Goal: Information Seeking & Learning: Learn about a topic

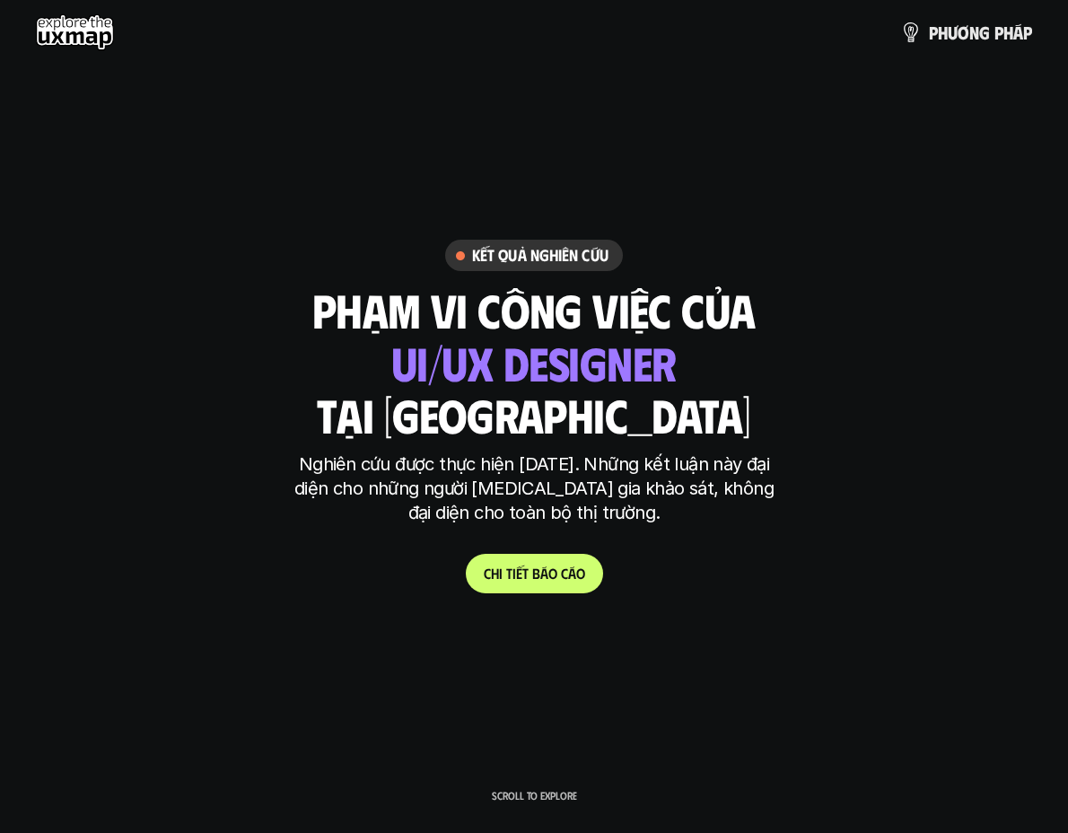
click at [77, 46] on use at bounding box center [75, 32] width 78 height 36
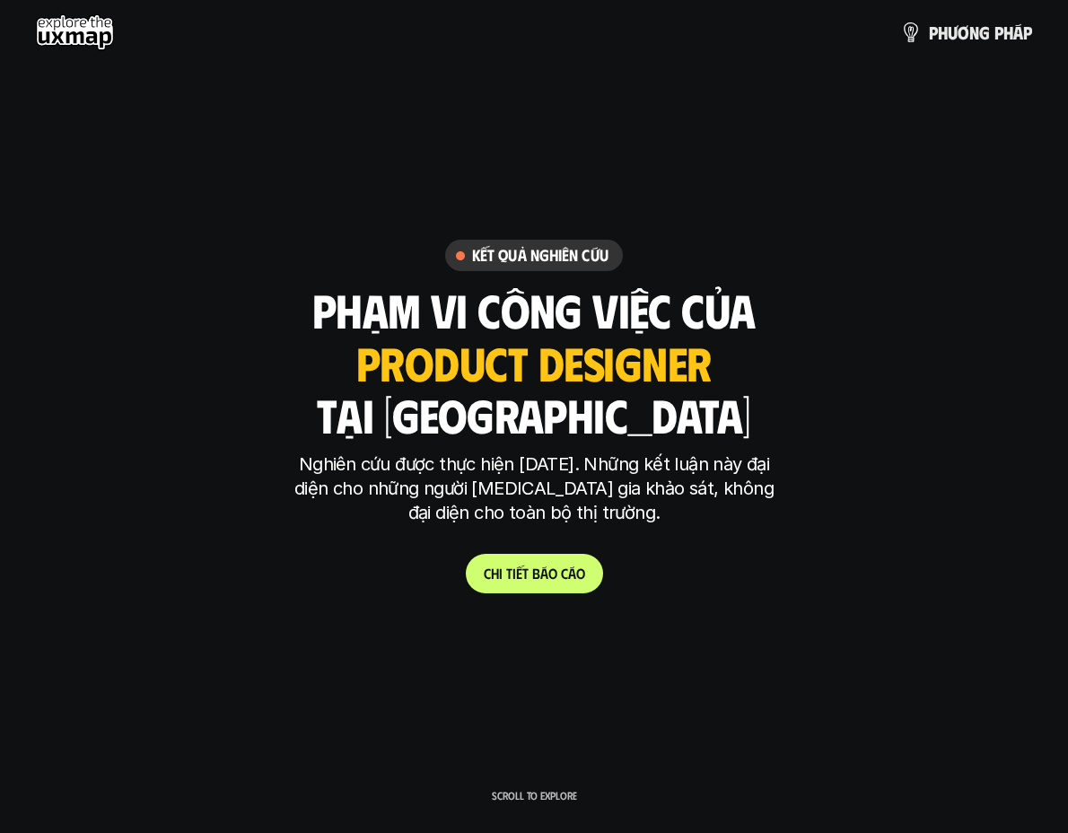
click at [100, 42] on use at bounding box center [75, 32] width 78 height 36
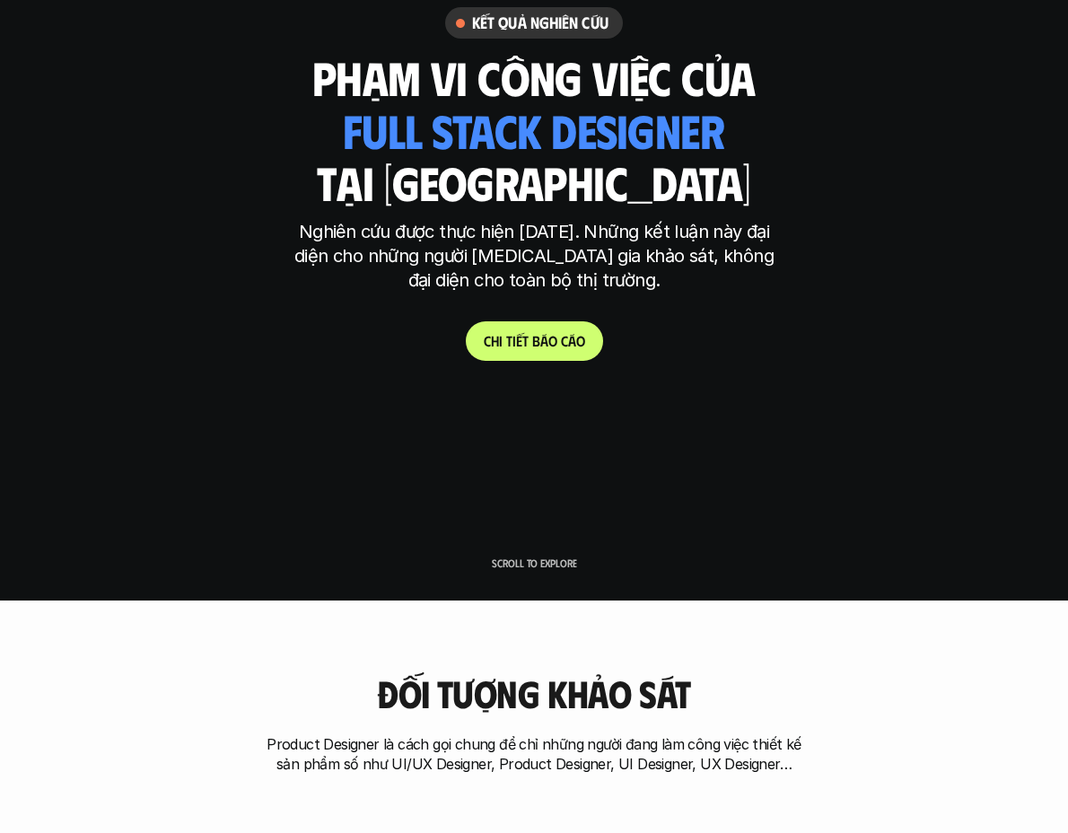
scroll to position [233, 0]
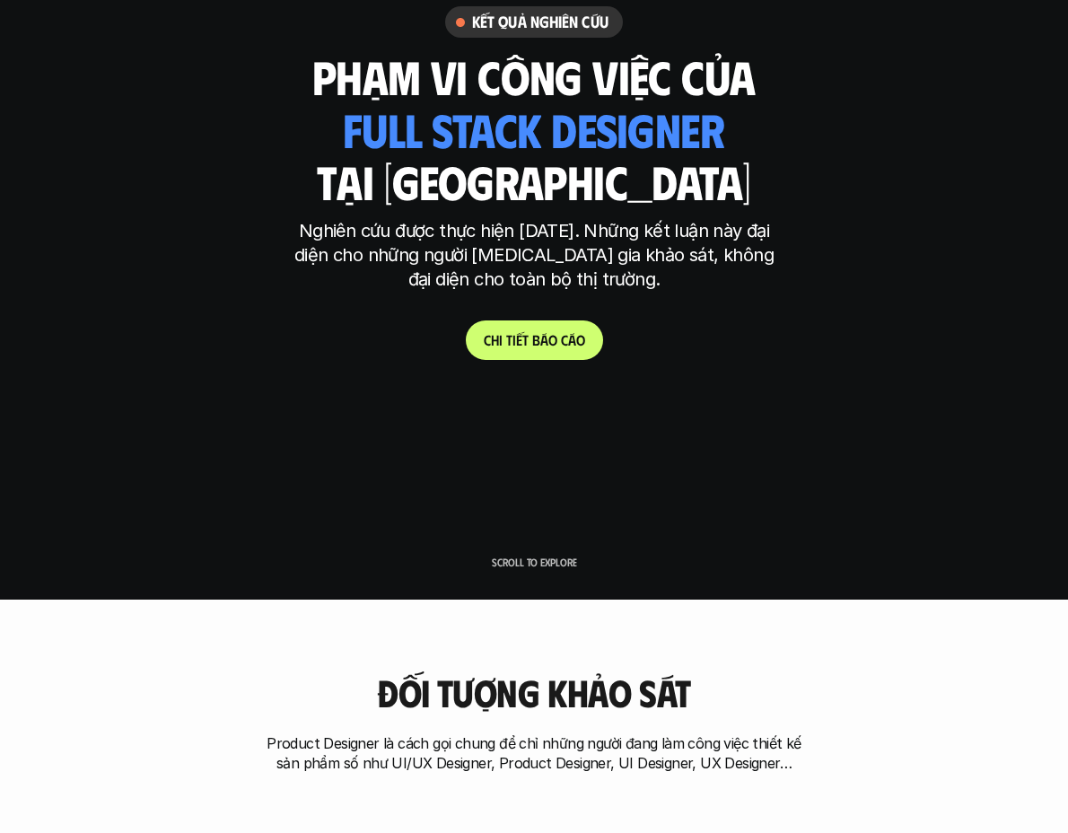
click at [436, 355] on div "Kết quả nghiên cứu phạm vi công việc của tại [GEOGRAPHIC_DATA] ui designer ui/[…" at bounding box center [534, 182] width 1068 height 353
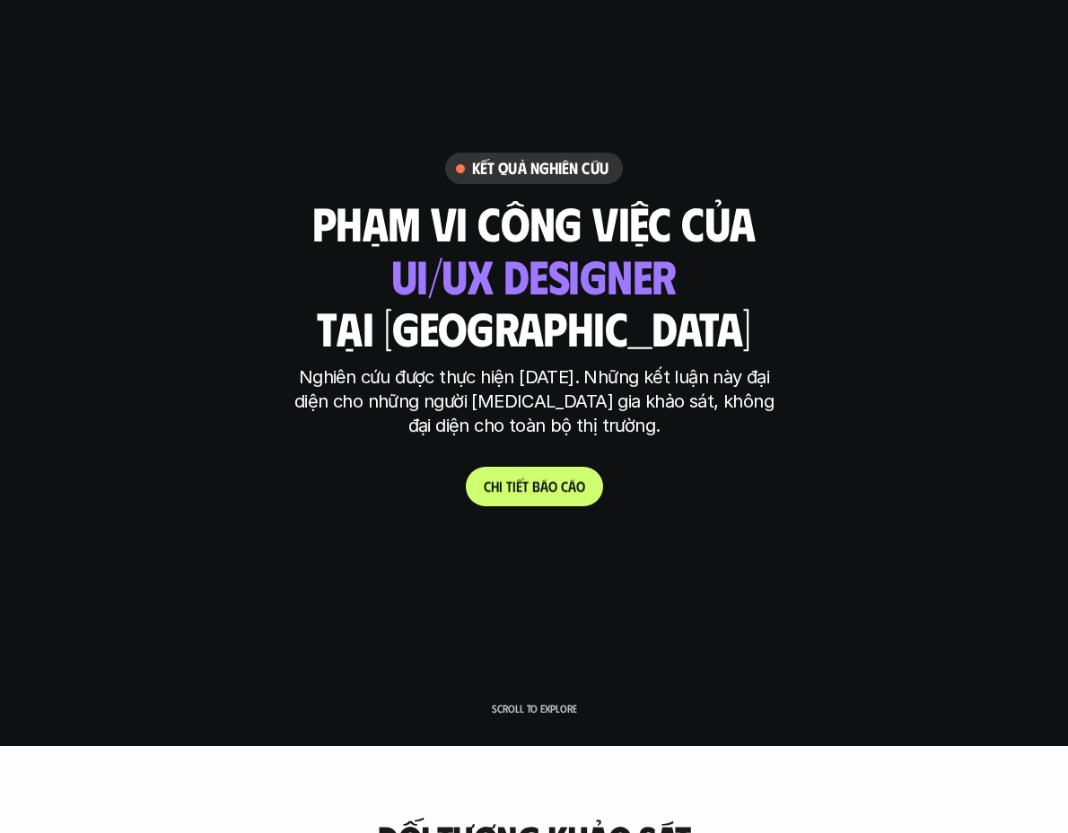
scroll to position [92, 0]
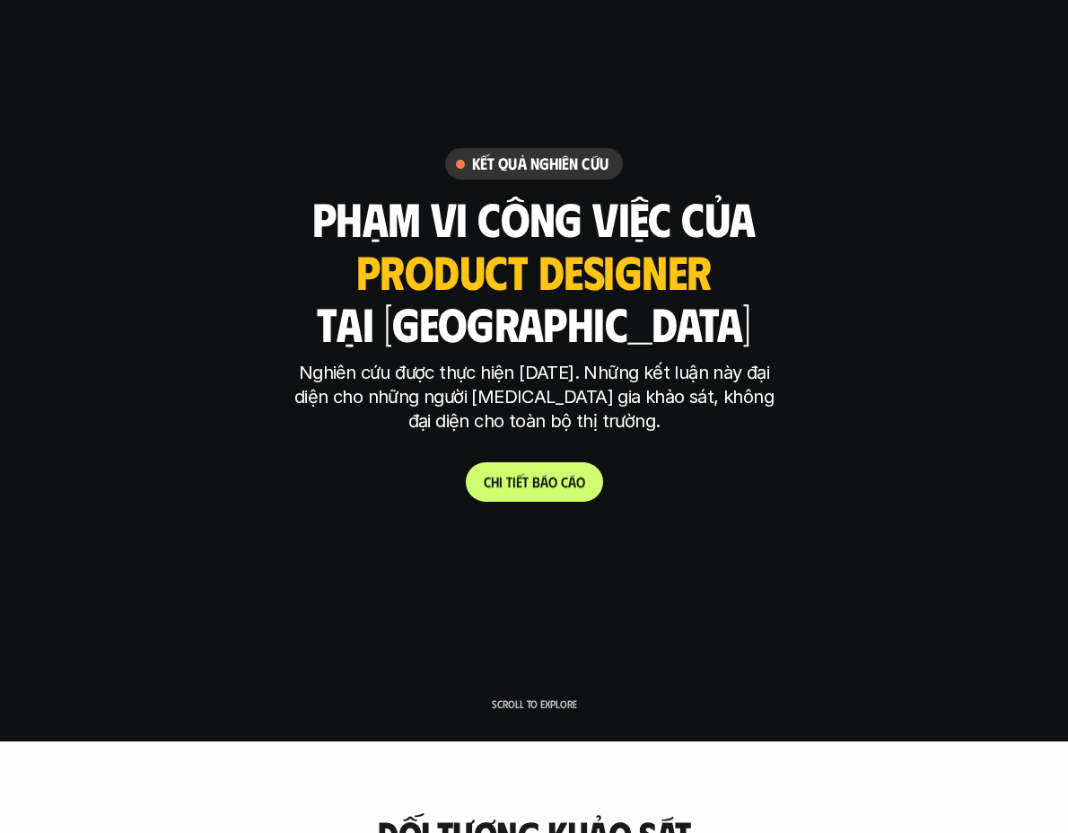
click at [546, 486] on p "C h i t i ế t b á o c á o" at bounding box center [534, 481] width 101 height 17
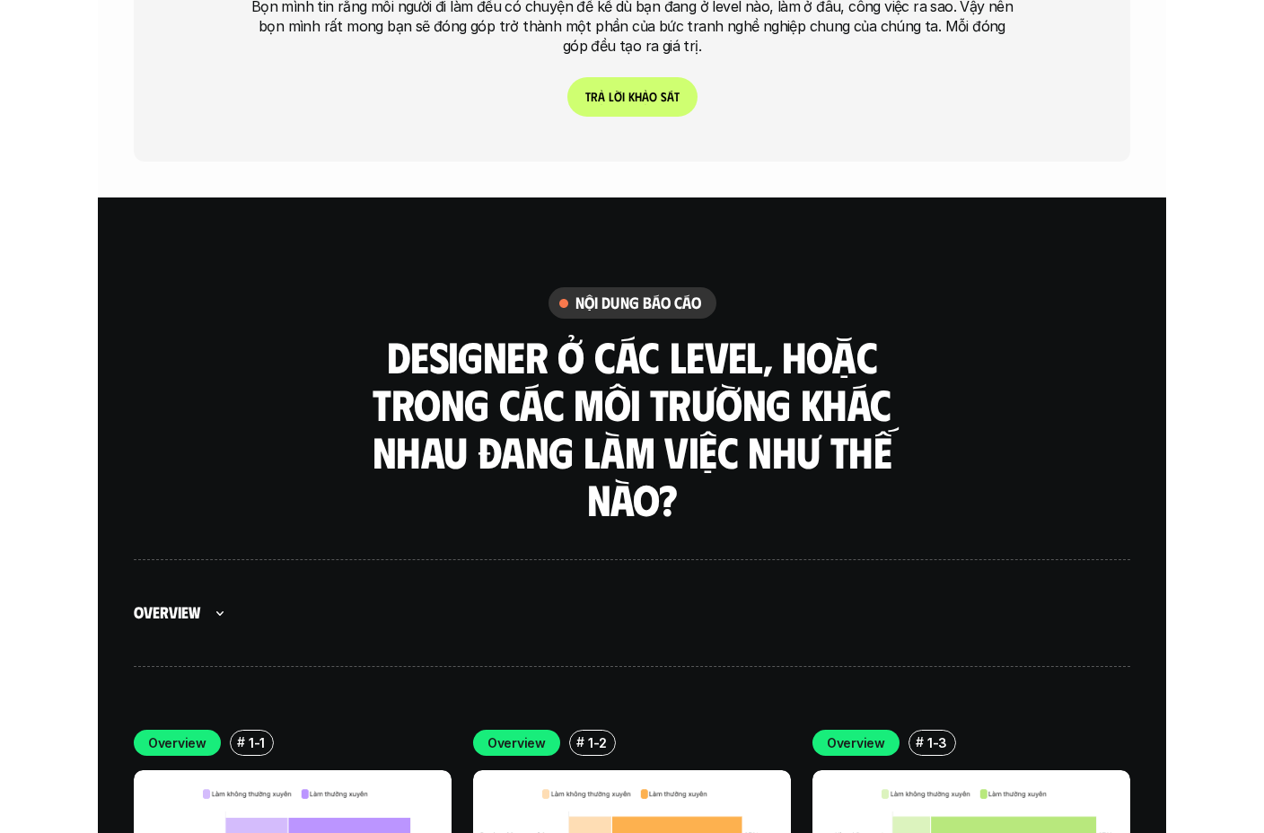
scroll to position [4779, 0]
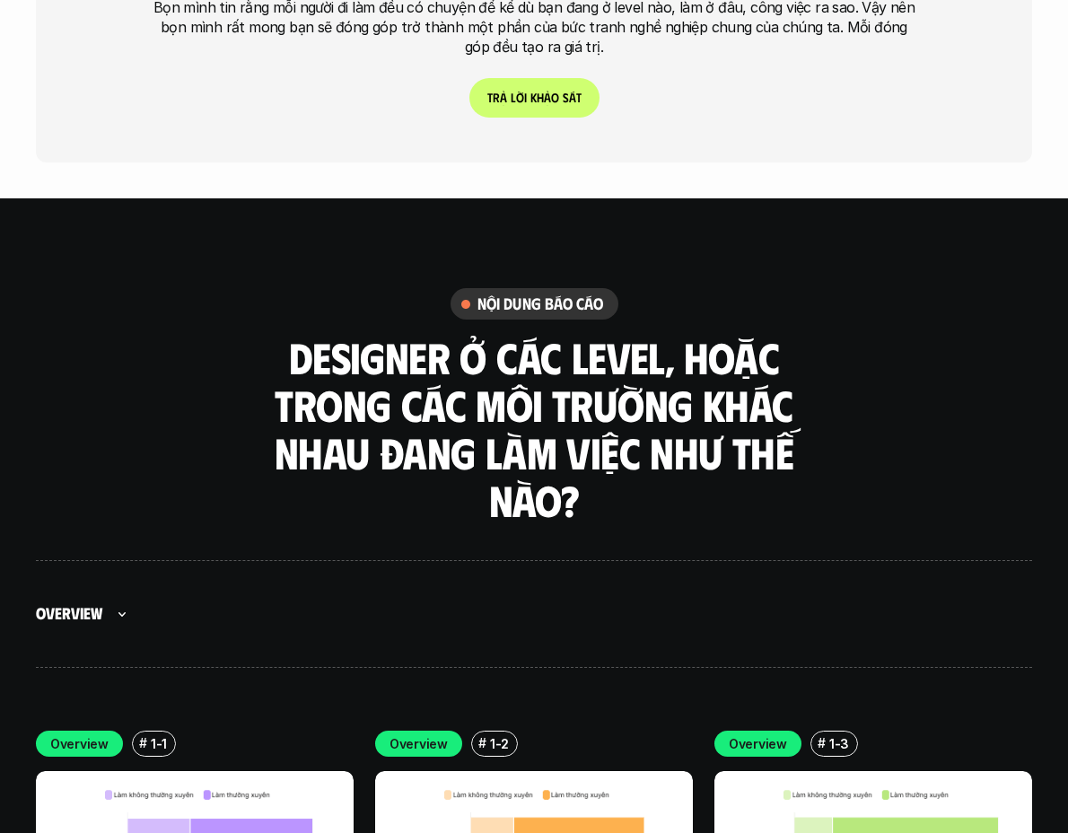
click at [57, 603] on h5 "Overview" at bounding box center [69, 613] width 66 height 21
click at [57, 505] on div at bounding box center [534, 416] width 1068 height 833
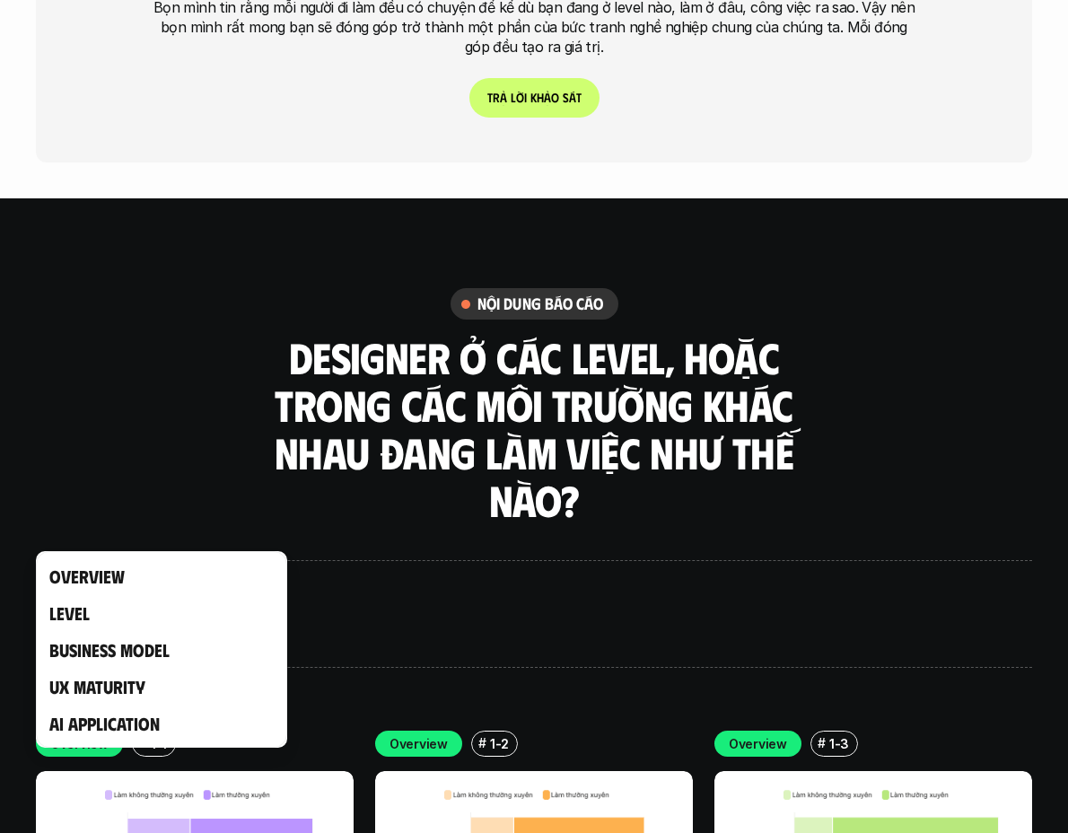
click at [57, 603] on h5 "Overview" at bounding box center [69, 613] width 66 height 21
click at [57, 505] on div at bounding box center [534, 416] width 1068 height 833
click at [26, 288] on div "nội dung báo cáo Designer ở các level, hoặc trong các môi trường khác nhau đang…" at bounding box center [534, 406] width 1068 height 236
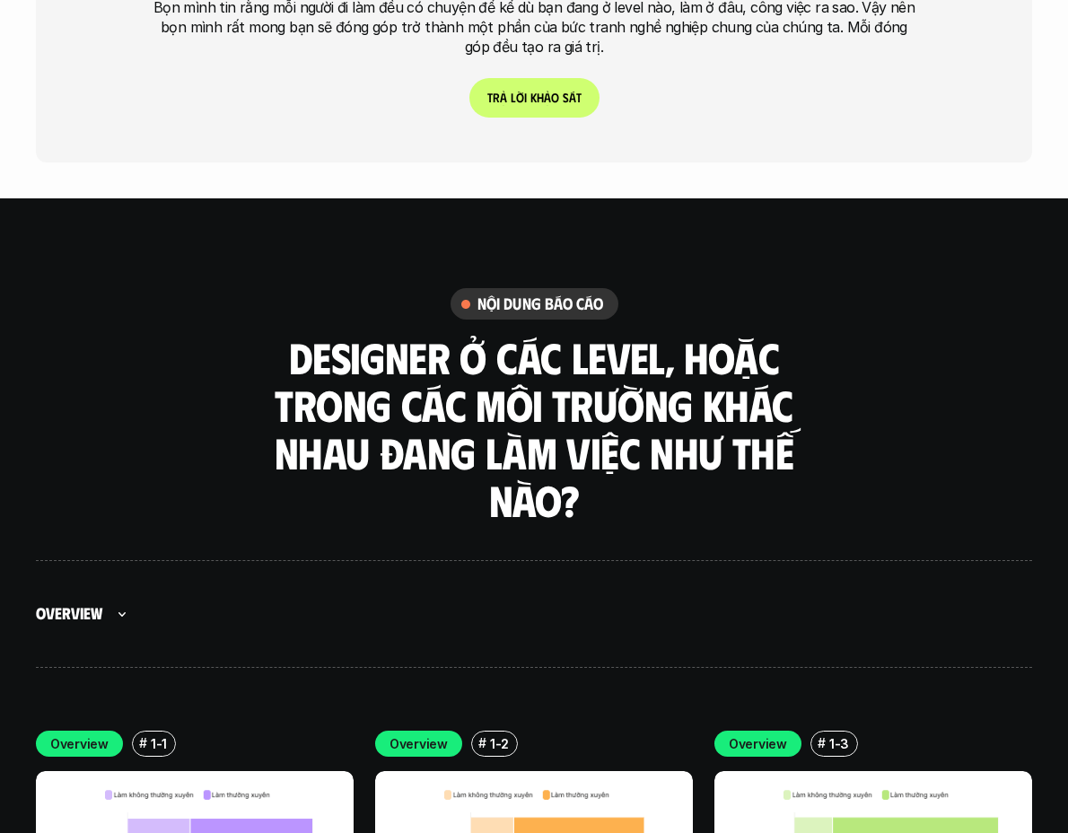
click at [65, 331] on div "nội dung báo cáo Designer ở các level, hoặc trong các môi trường khác nhau đang…" at bounding box center [534, 406] width 1068 height 236
click at [400, 560] on div "Overview" at bounding box center [534, 614] width 996 height 108
click at [400, 381] on h3 "Designer ở các level, hoặc trong các môi trường khác nhau đang làm việc như thế…" at bounding box center [534, 428] width 539 height 189
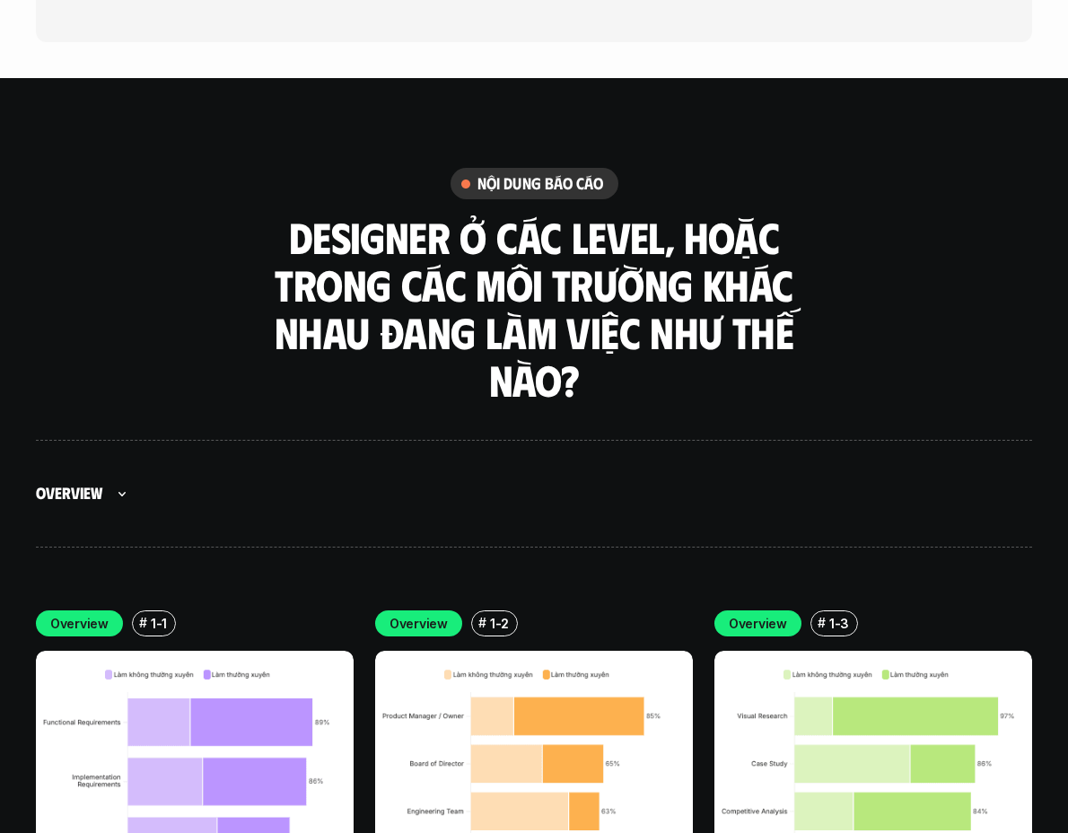
scroll to position [4920, 0]
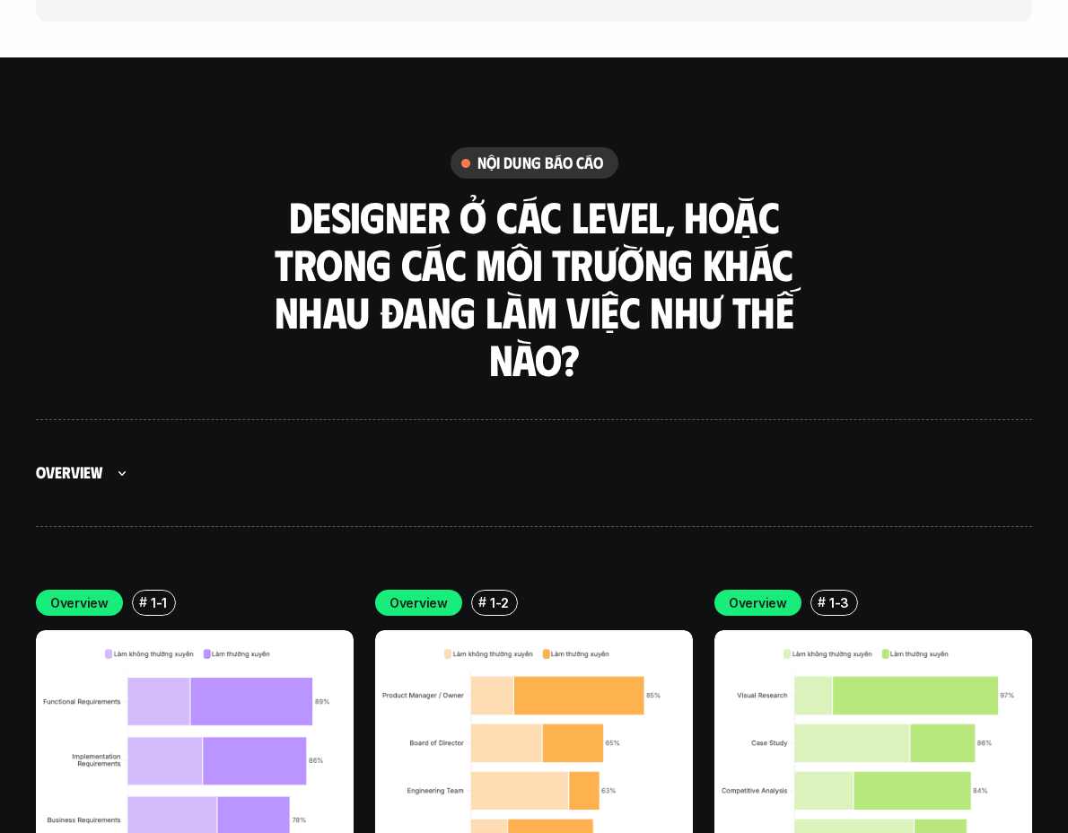
click at [415, 419] on div "Overview" at bounding box center [534, 473] width 996 height 108
click at [422, 419] on div "Overview" at bounding box center [534, 473] width 996 height 108
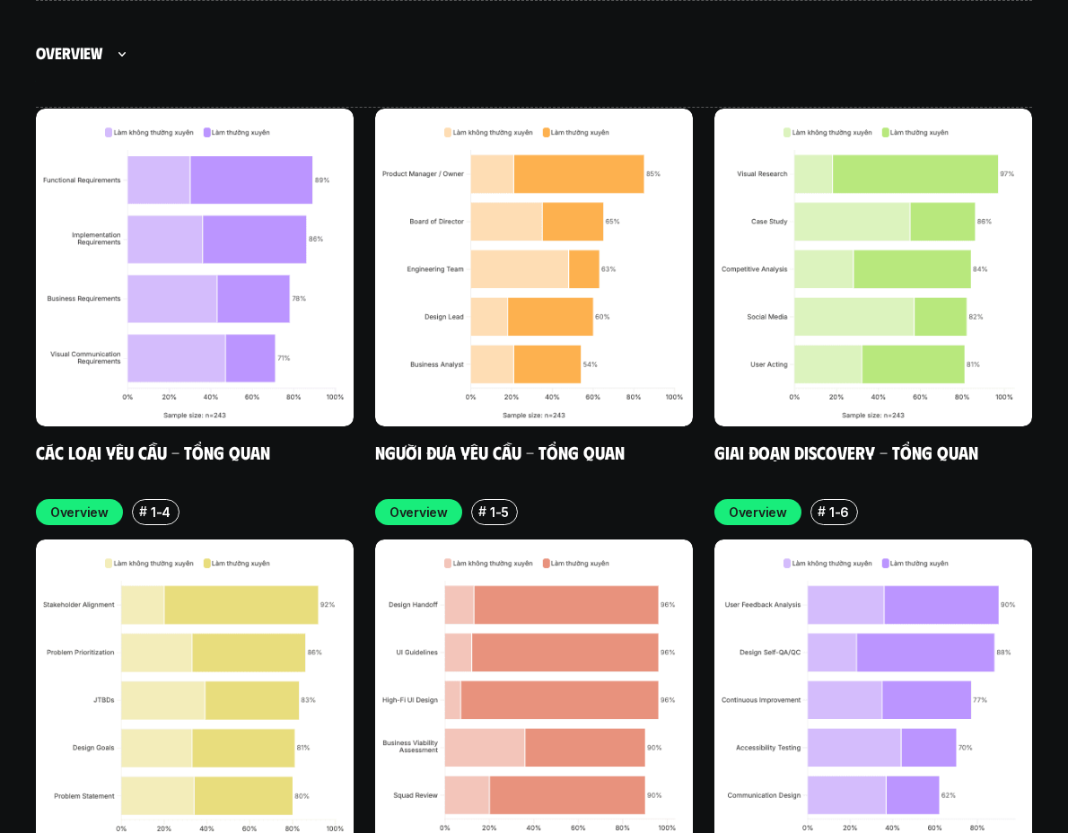
scroll to position [5442, 0]
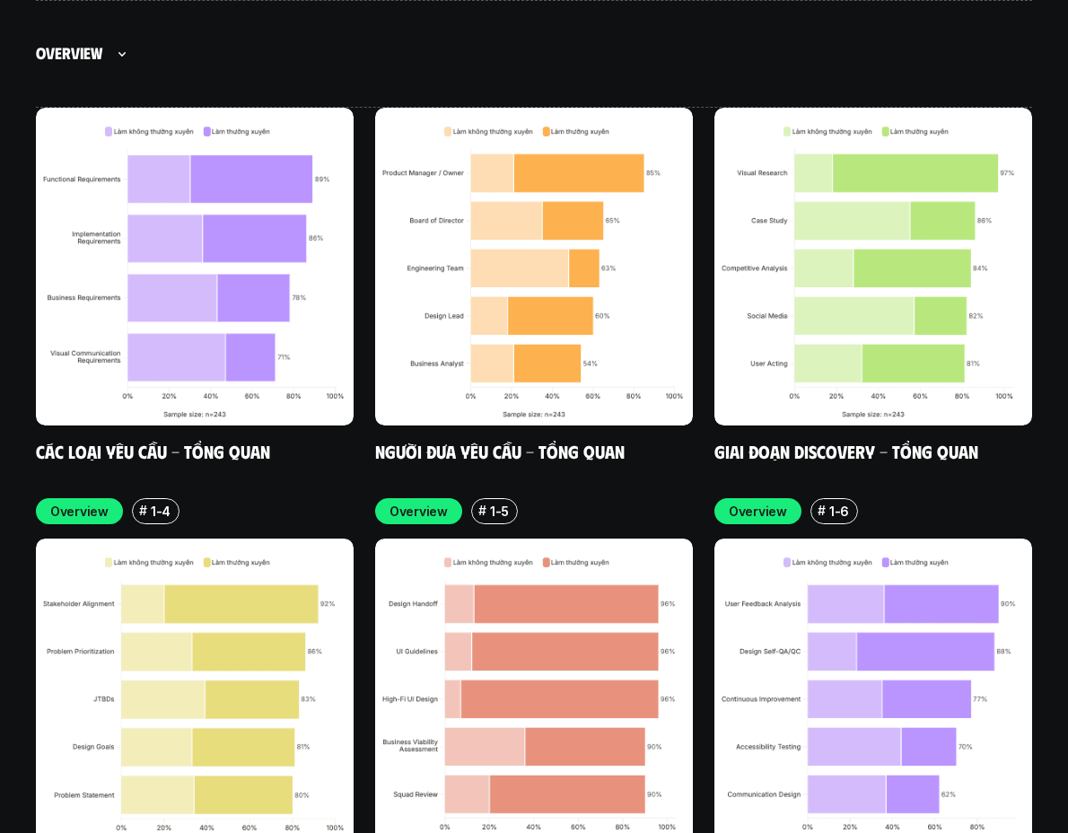
click at [440, 361] on div "Overview # 1-1 Các loại yêu cầu - Tổng quan Overview # 1-2 Người đưa yêu cầu - …" at bounding box center [534, 718] width 996 height 1302
click at [436, 361] on div "Overview # 1-1 Các loại yêu cầu - Tổng quan Overview # 1-2 Người đưa yêu cầu - …" at bounding box center [534, 718] width 996 height 1302
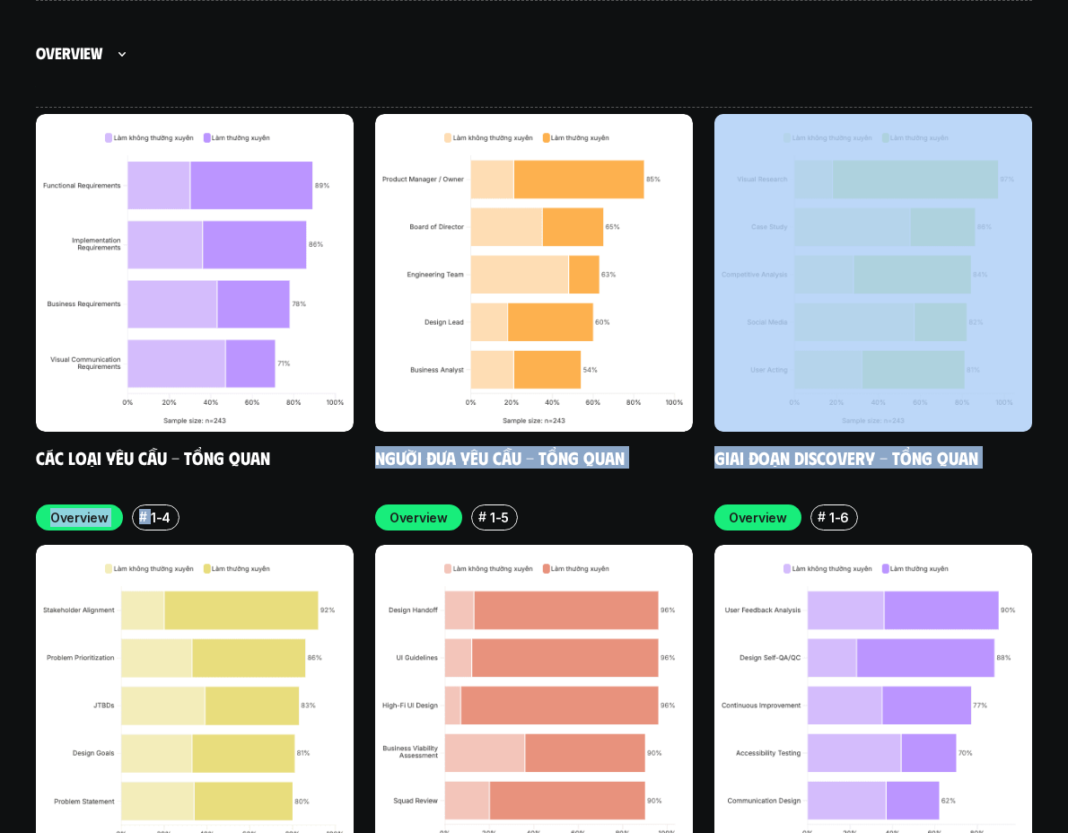
drag, startPoint x: 189, startPoint y: 589, endPoint x: 365, endPoint y: 358, distance: 290.1
click at [365, 358] on div "Overview # 1-1 Các loại yêu cầu - Tổng quan Overview # 1-2 Người đưa yêu cầu - …" at bounding box center [534, 725] width 996 height 1302
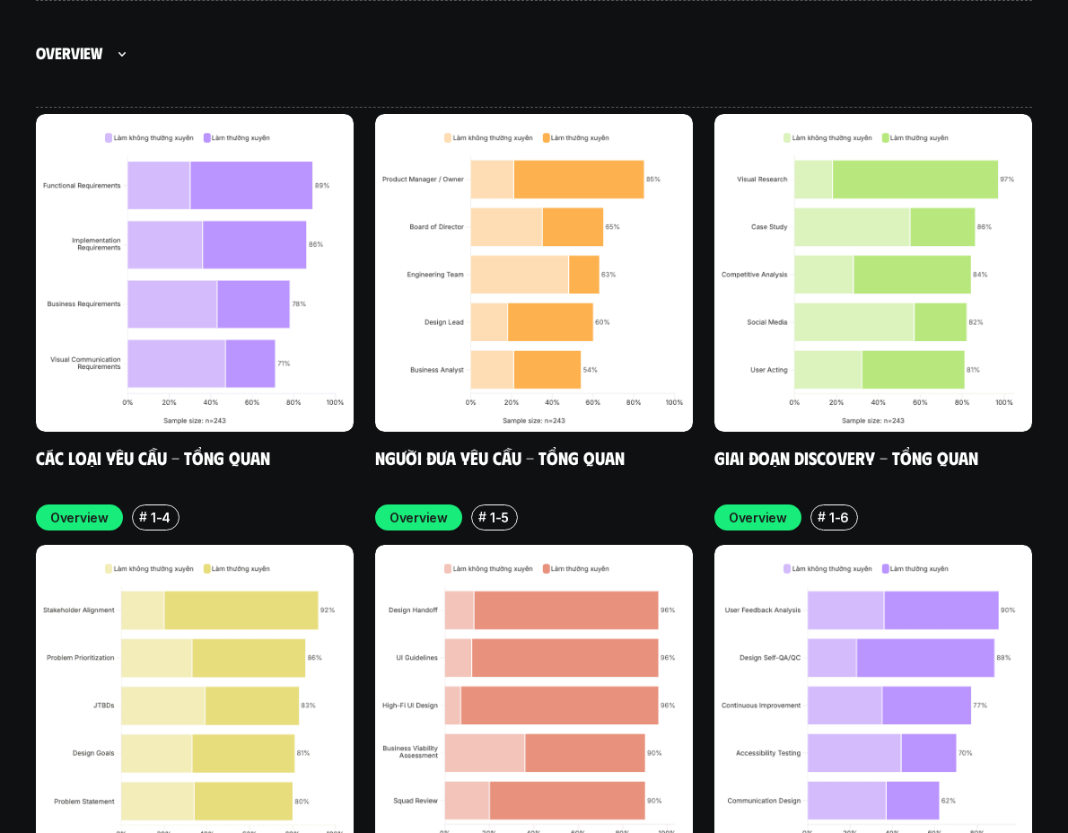
click at [367, 369] on div "Overview # 1-1 Các loại yêu cầu - Tổng quan Overview # 1-2 Người đưa yêu cầu - …" at bounding box center [534, 725] width 996 height 1302
click at [367, 375] on div "Overview # 1-1 Các loại yêu cầu - Tổng quan Overview # 1-2 Người đưa yêu cầu - …" at bounding box center [534, 725] width 996 height 1302
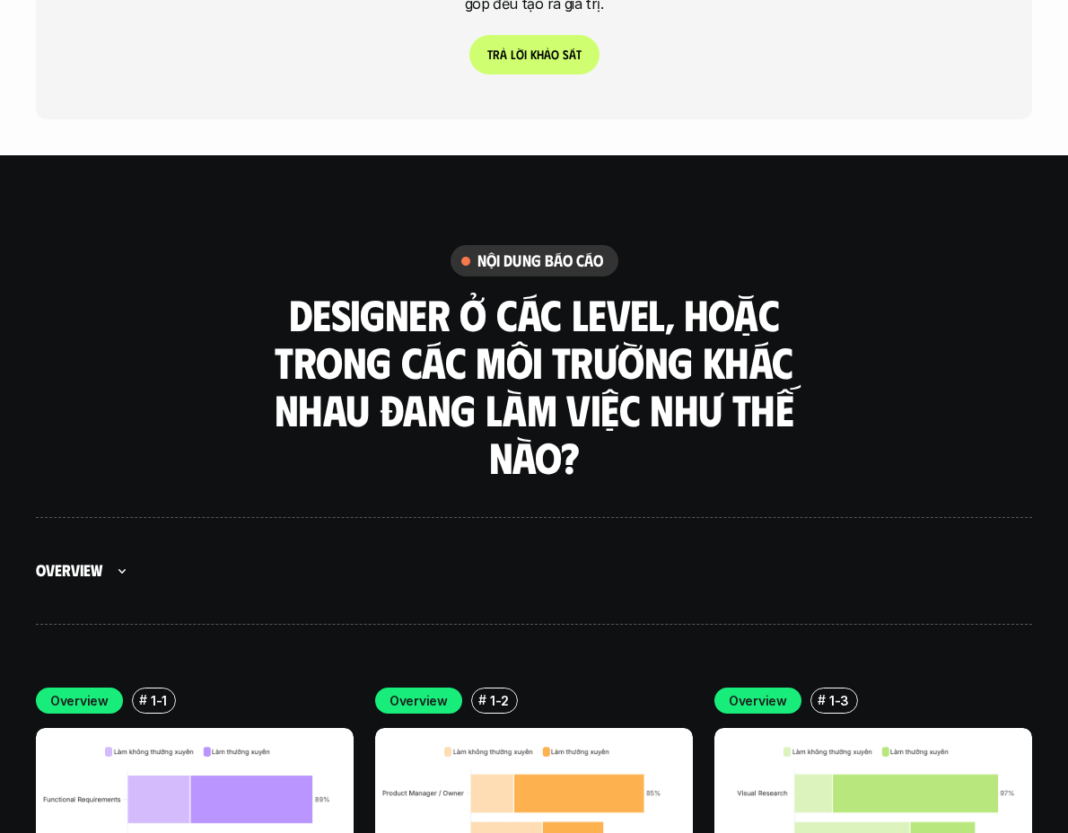
scroll to position [4529, 0]
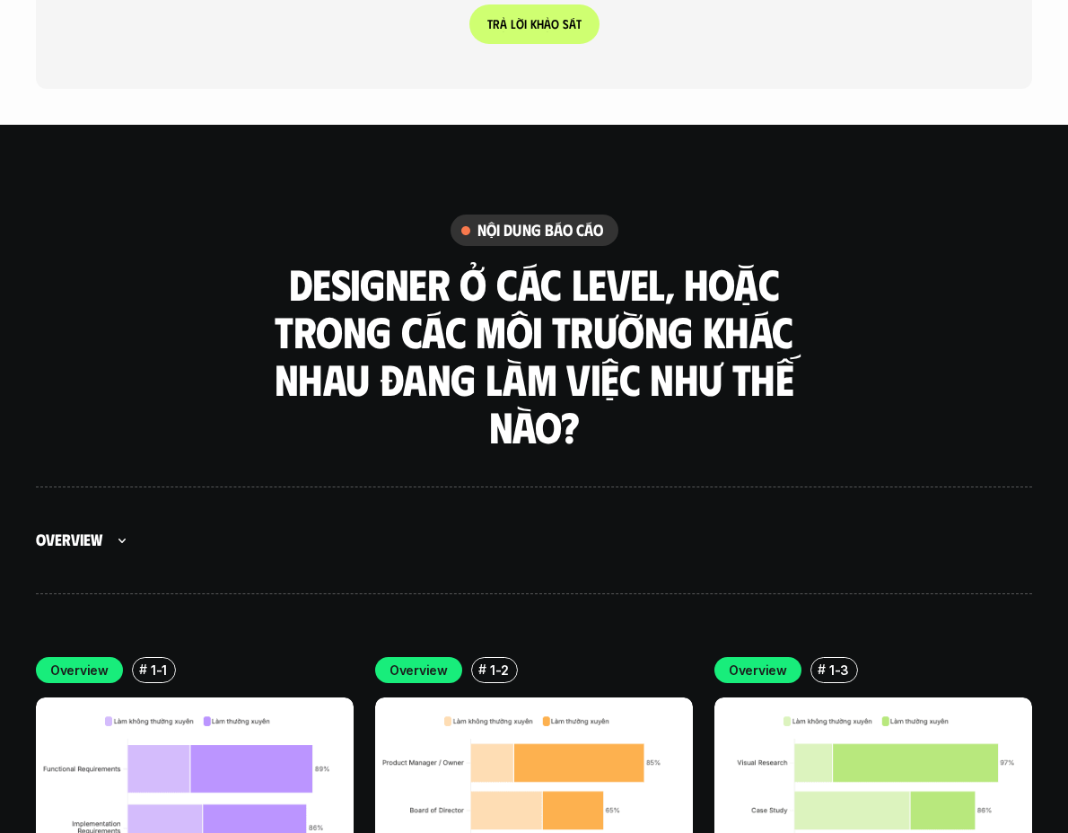
scroll to position [4915, 0]
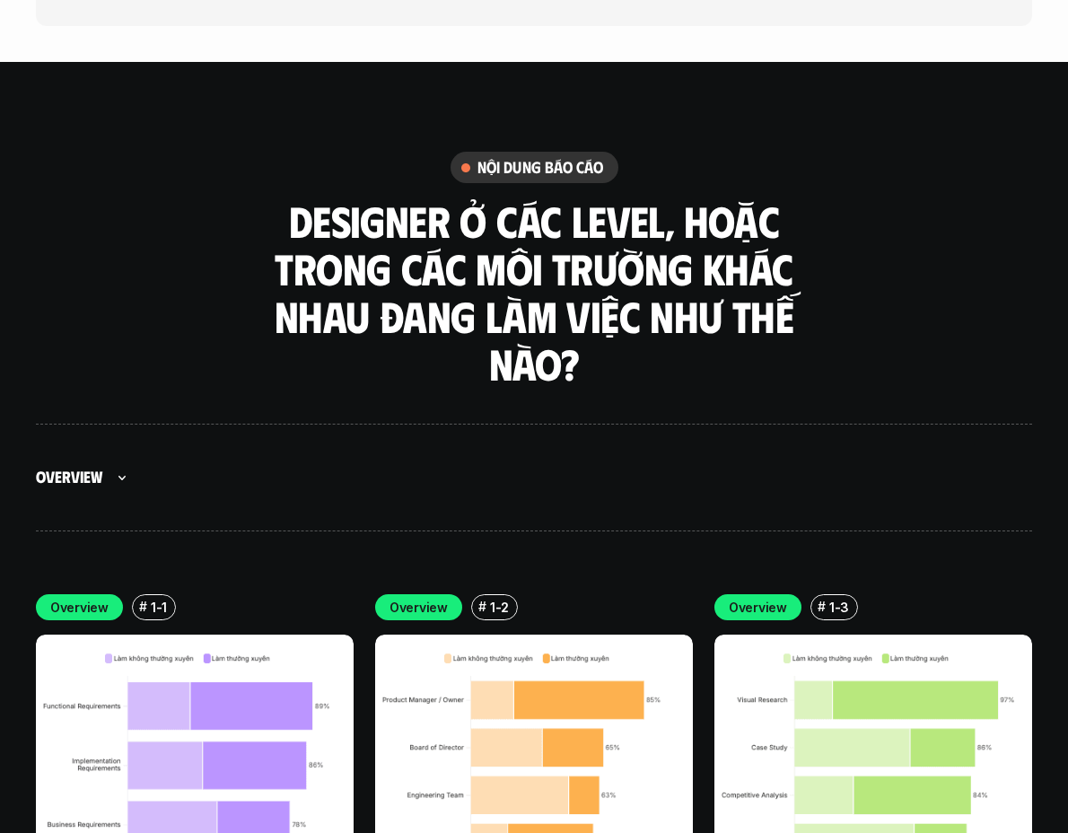
click at [325, 424] on div "Overview" at bounding box center [534, 478] width 996 height 108
click at [382, 424] on div "Overview" at bounding box center [534, 478] width 996 height 108
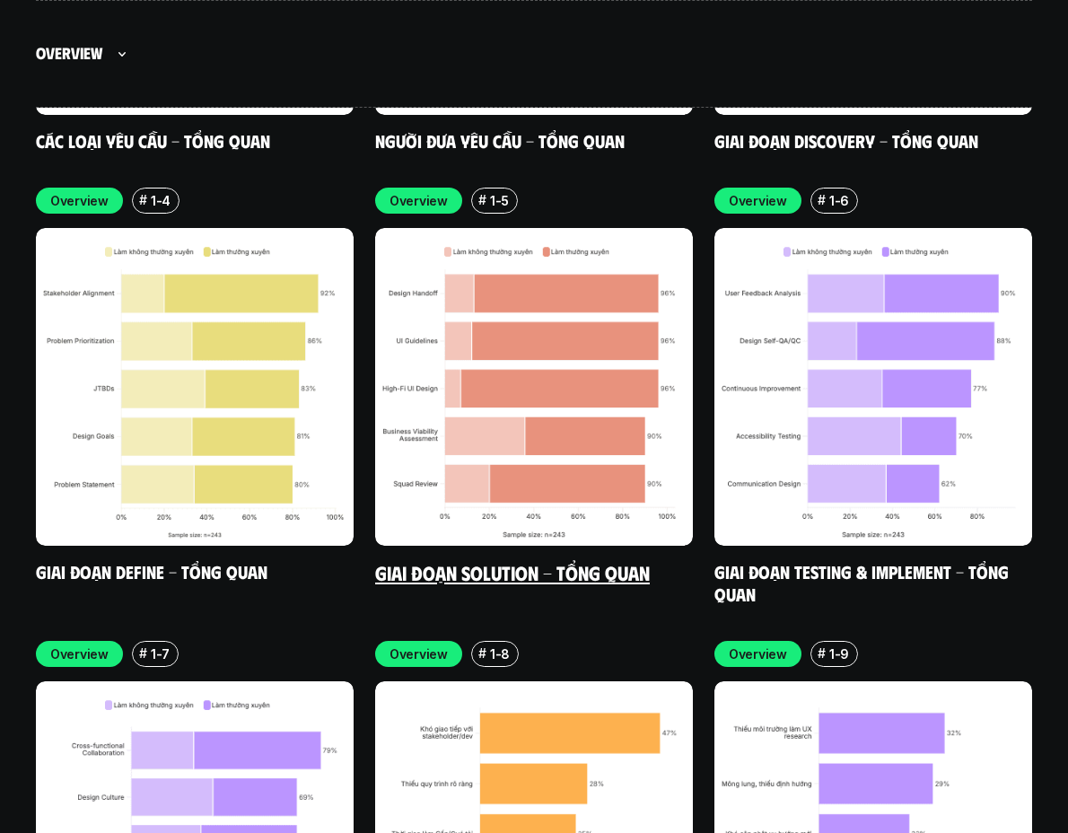
scroll to position [5788, 0]
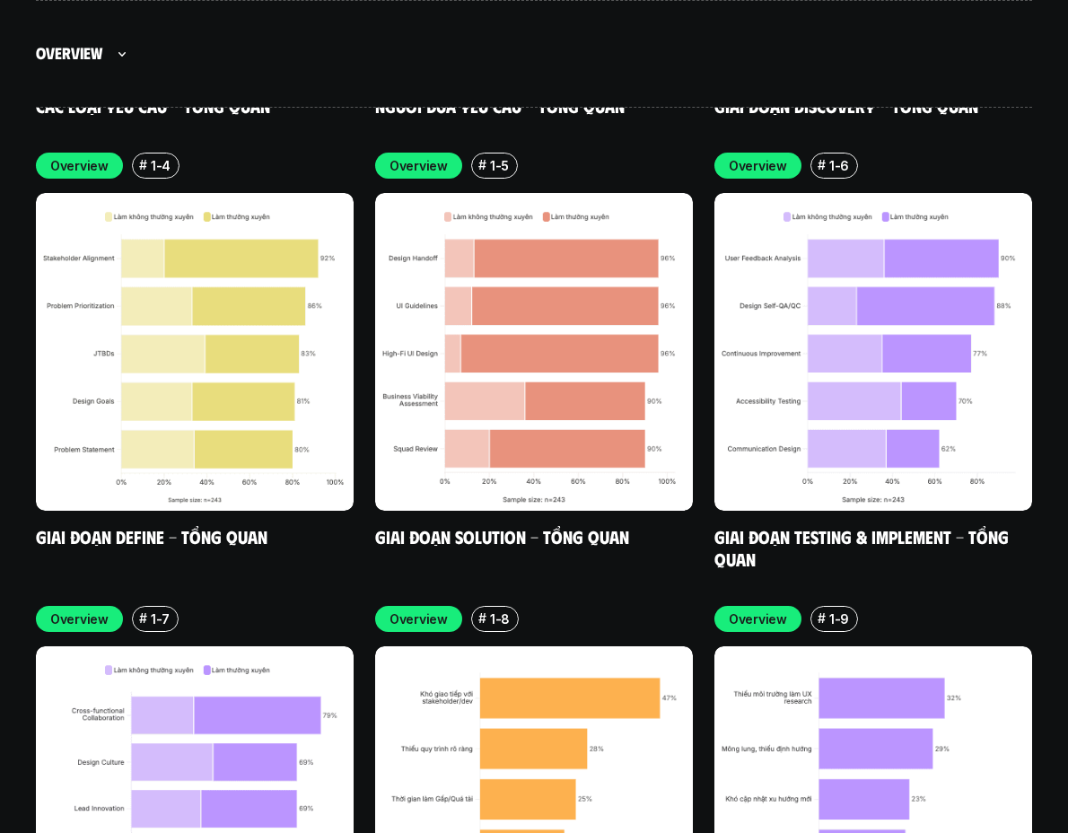
click at [358, 404] on div "Overview # 1-1 Các loại yêu cầu - Tổng quan Overview # 1-2 Người đưa yêu cầu - …" at bounding box center [534, 373] width 996 height 1302
click at [364, 388] on div "Overview # 1-1 Các loại yêu cầu - Tổng quan Overview # 1-2 Người đưa yêu cầu - …" at bounding box center [534, 373] width 996 height 1302
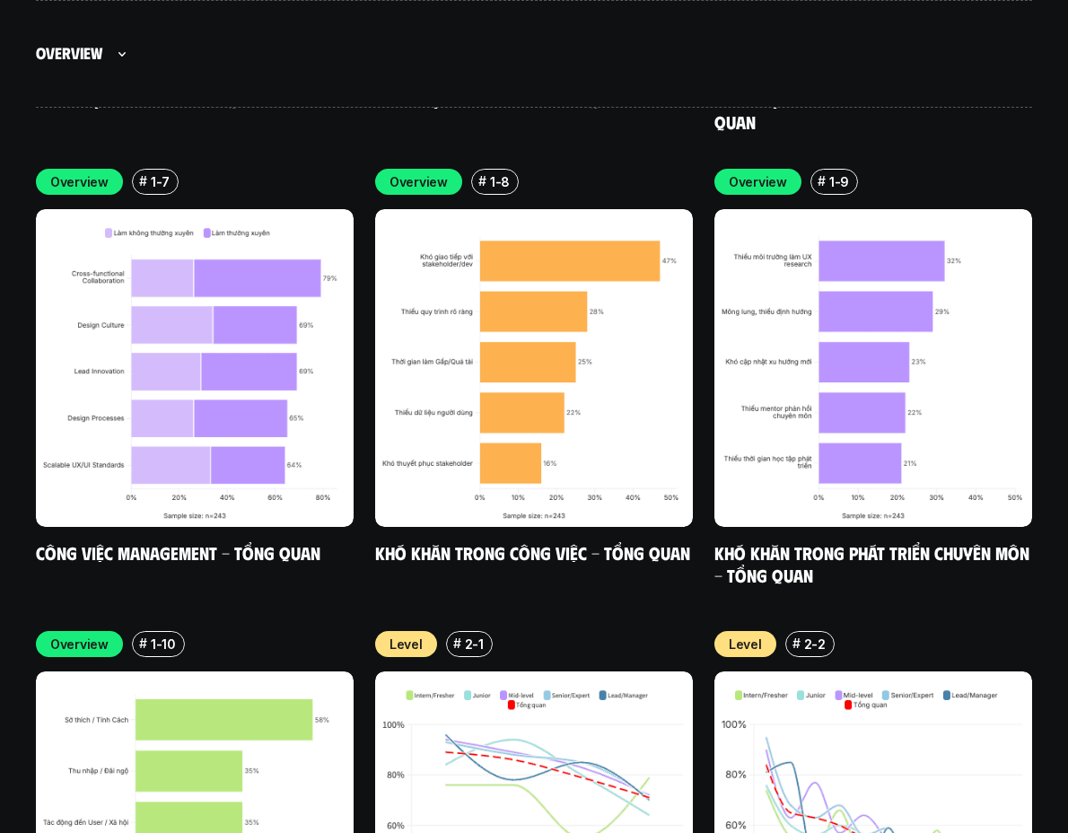
scroll to position [6222, 0]
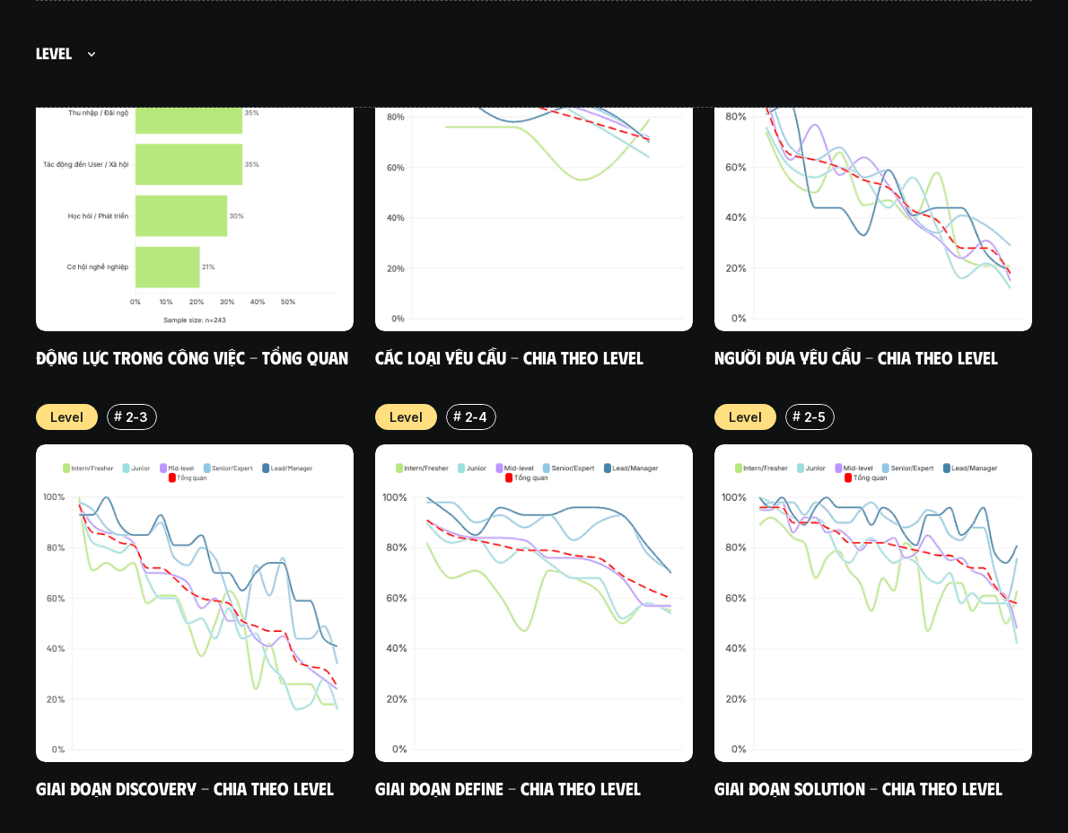
scroll to position [6895, 0]
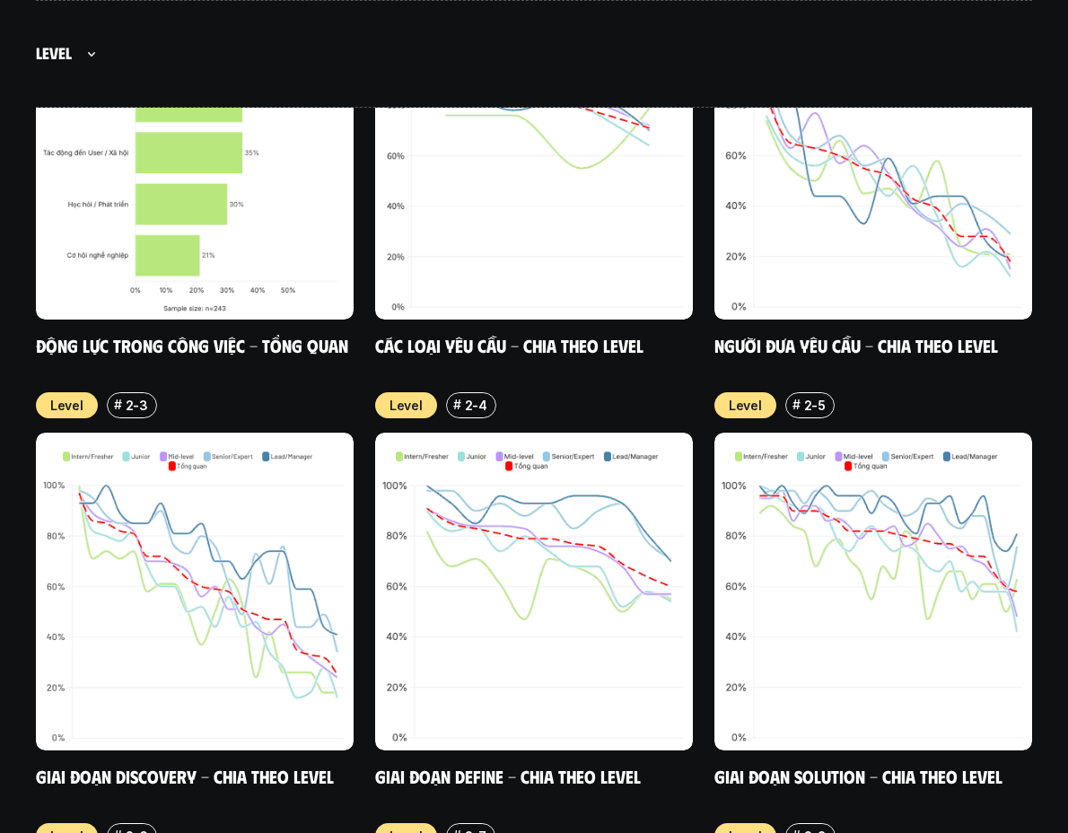
click at [360, 466] on div "Overview # 1-10 Động lực trong công việc - Tổng quan Level # 2-1 Các loại yêu c…" at bounding box center [534, 827] width 996 height 1732
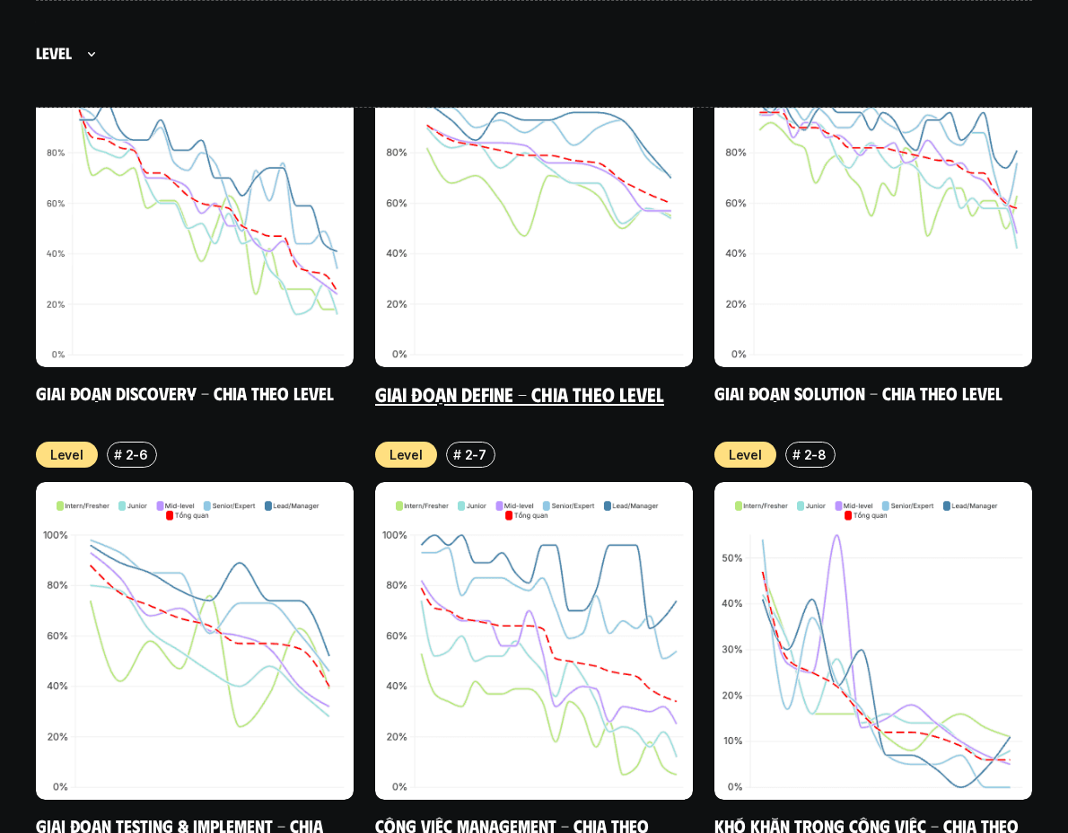
scroll to position [7464, 0]
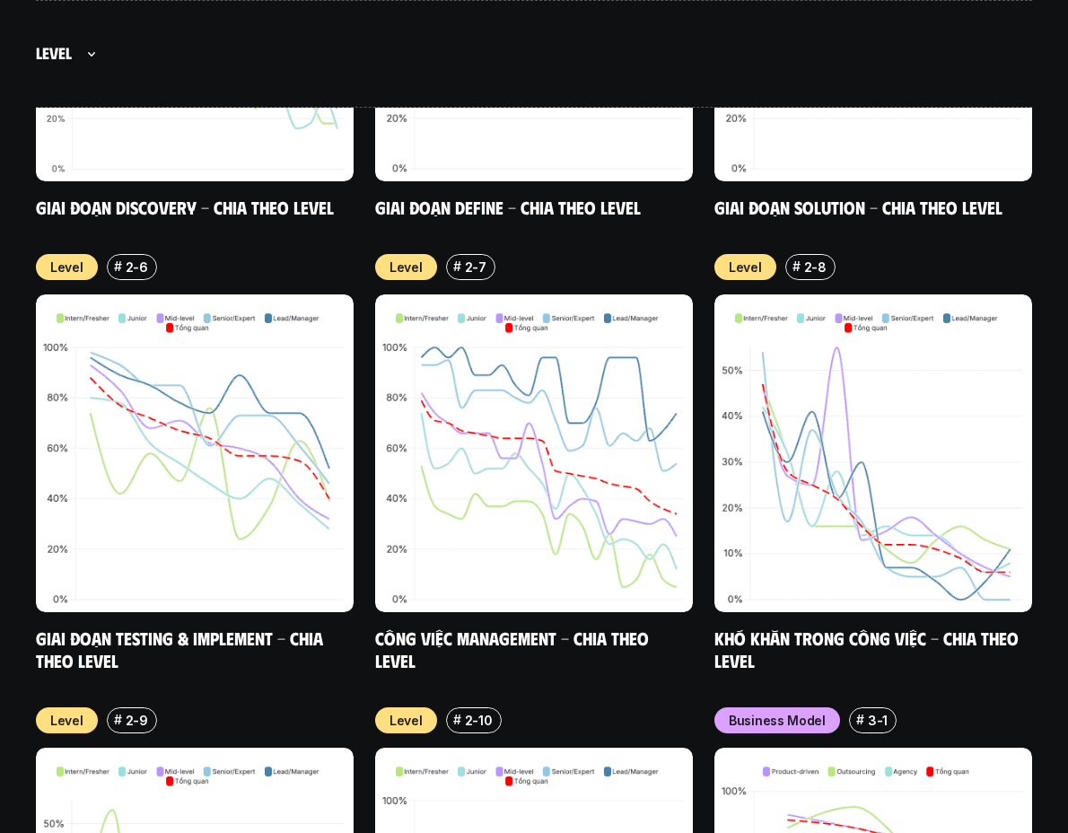
click at [699, 399] on div "Overview # 1-10 Động lực trong công việc - Tổng quan Level # 2-1 Các loại yêu c…" at bounding box center [534, 258] width 996 height 1732
click at [699, 376] on div "Overview # 1-10 Động lực trong công việc - Tổng quan Level # 2-1 Các loại yêu c…" at bounding box center [534, 258] width 996 height 1732
click at [699, 378] on div "Overview # 1-10 Động lực trong công việc - Tổng quan Level # 2-1 Các loại yêu c…" at bounding box center [534, 258] width 996 height 1732
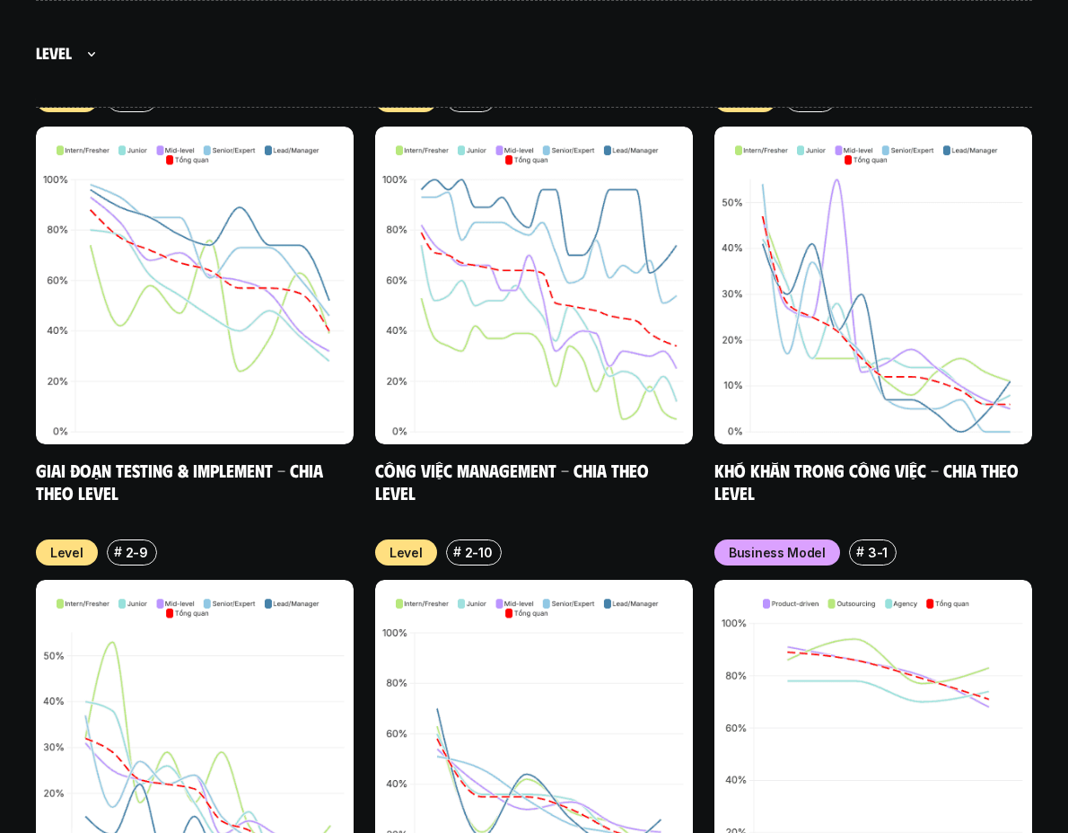
scroll to position [7637, 0]
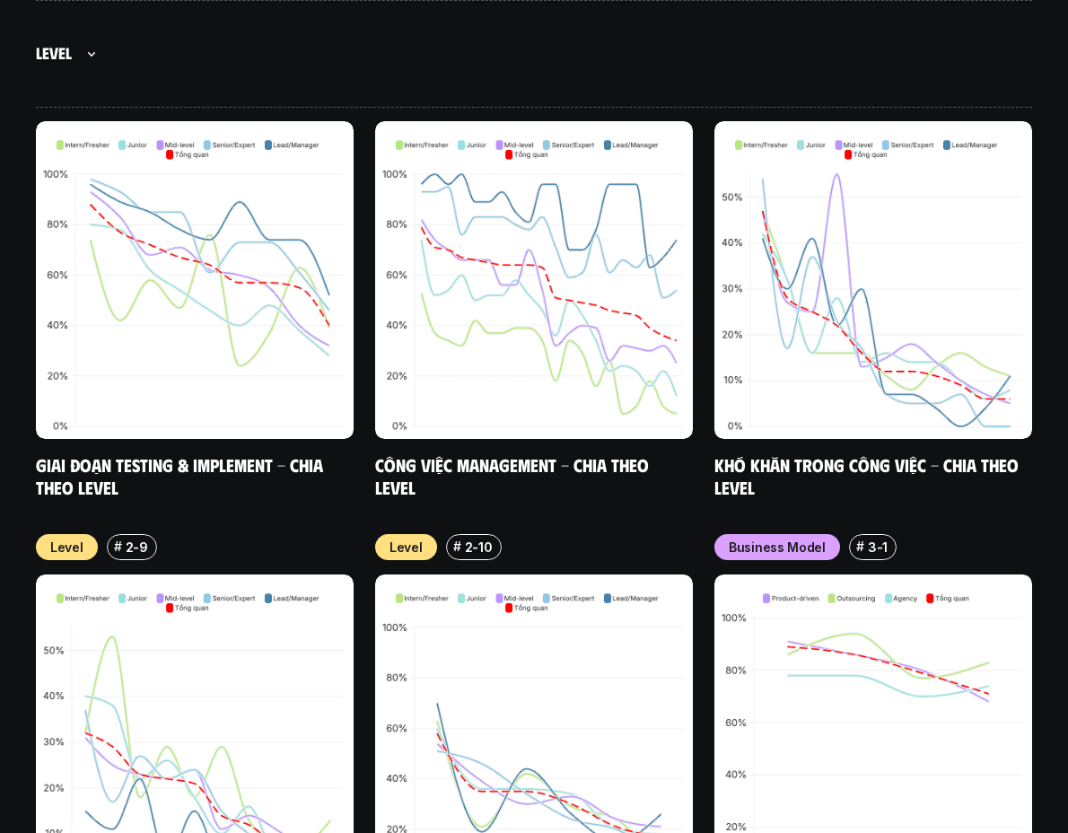
click at [699, 389] on div "Overview # 1-10 Động lực trong công việc - Tổng quan Level # 2-1 Các loại yêu c…" at bounding box center [534, 85] width 996 height 1732
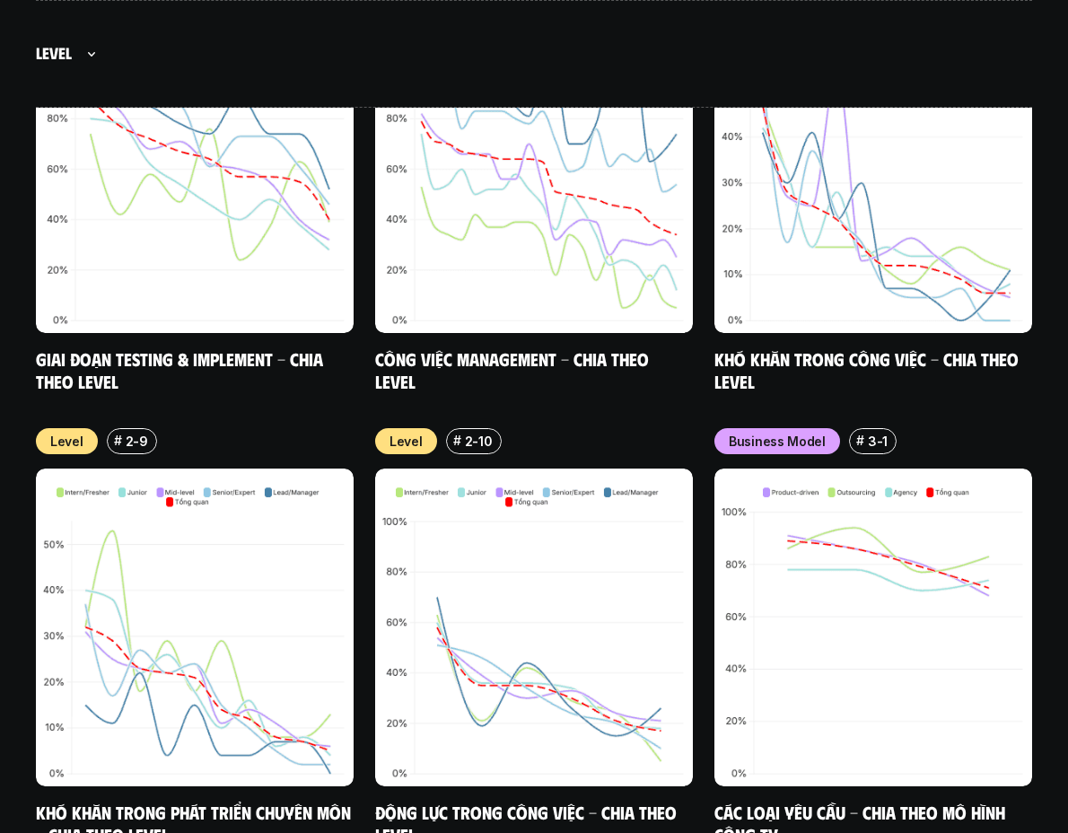
scroll to position [7744, 0]
